Goal: Information Seeking & Learning: Learn about a topic

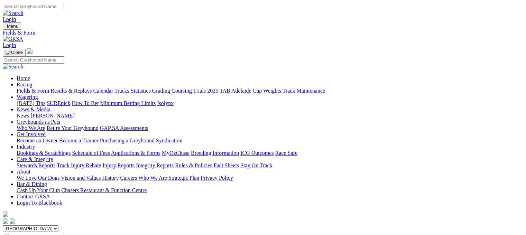
select select "NSW"
click at [46, 225] on select "South Australia New South Wales Northern Territory Queensland Tasmania Victoria…" at bounding box center [31, 228] width 56 height 7
click at [151, 88] on link "Statistics" at bounding box center [141, 91] width 20 height 6
type input "zipping bonucci"
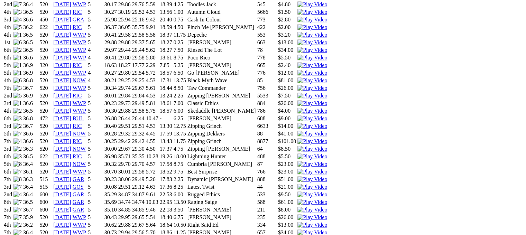
scroll to position [560, 0]
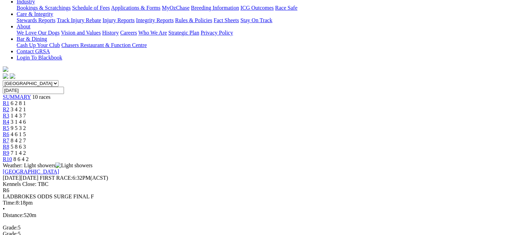
scroll to position [149, 0]
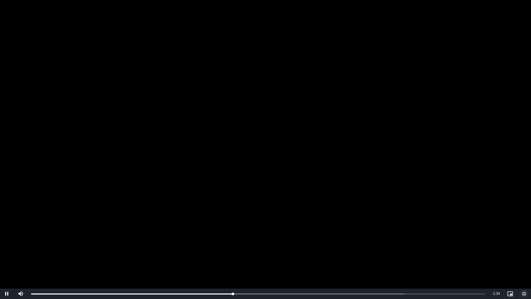
click at [523, 235] on span "Video Player" at bounding box center [524, 294] width 14 height 0
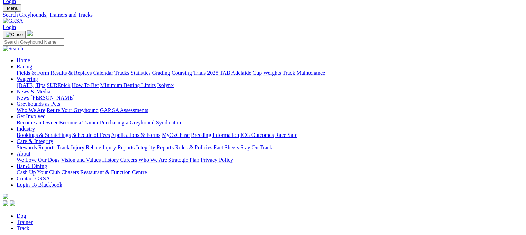
scroll to position [11, 0]
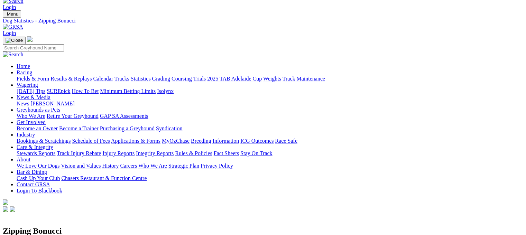
scroll to position [14, 0]
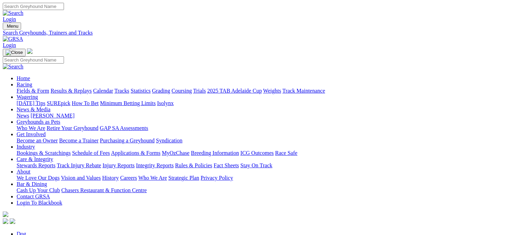
scroll to position [11, 0]
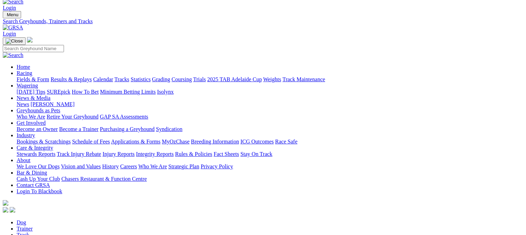
type input "zipping beretta"
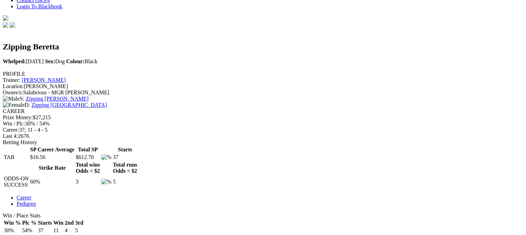
scroll to position [198, 0]
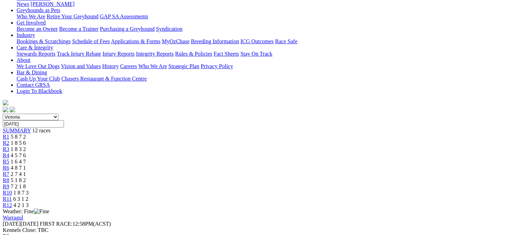
scroll to position [108, 0]
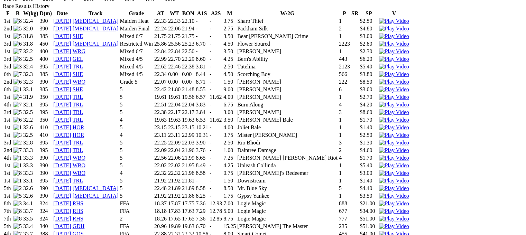
scroll to position [505, 0]
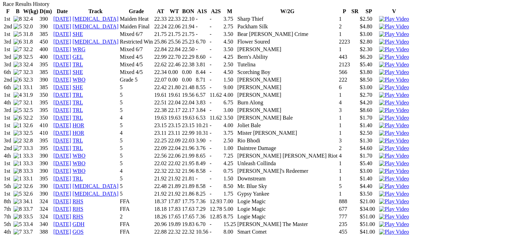
click at [71, 191] on link "10 Jan 24" at bounding box center [62, 194] width 18 height 6
